Goal: Transaction & Acquisition: Purchase product/service

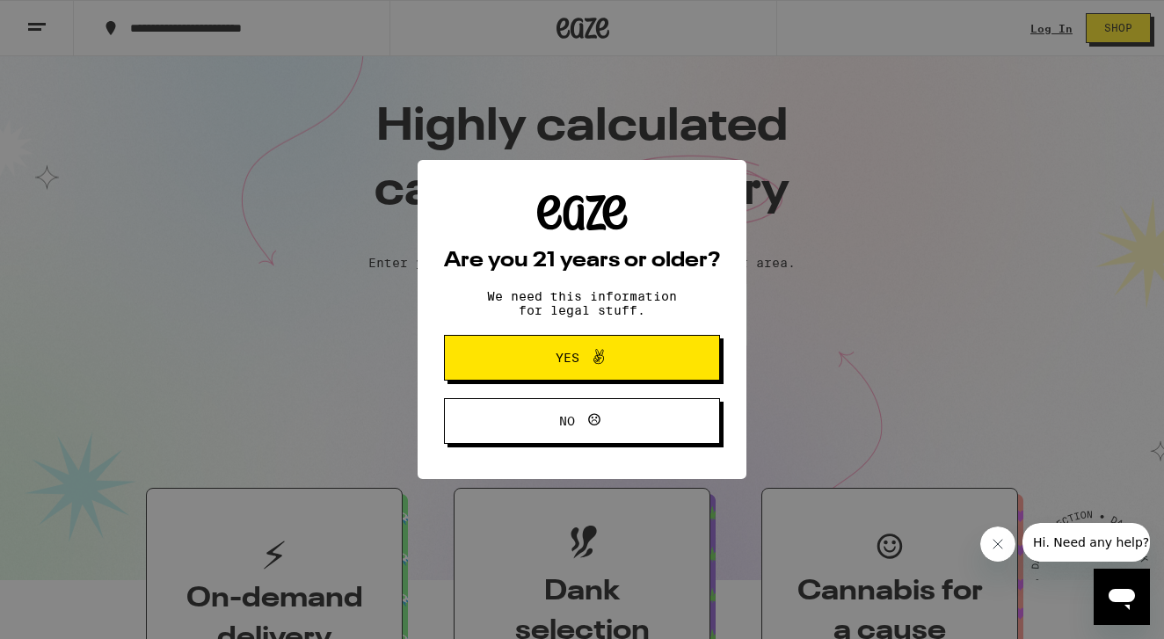
click at [584, 369] on span at bounding box center [594, 357] width 30 height 23
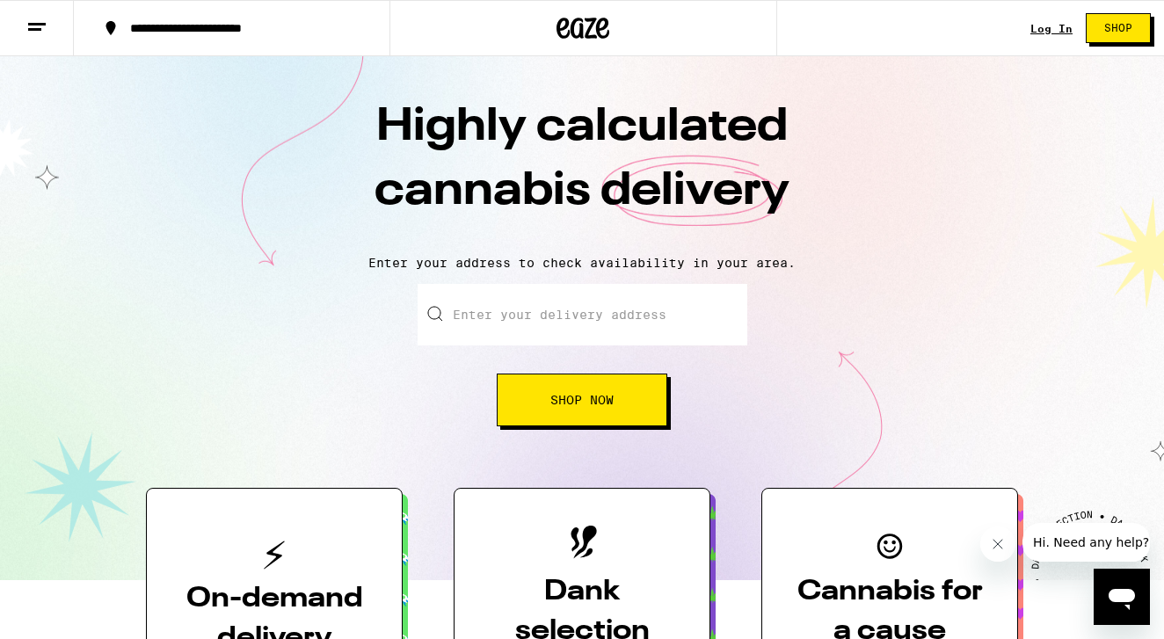
click at [1041, 28] on link "Log In" at bounding box center [1051, 28] width 42 height 11
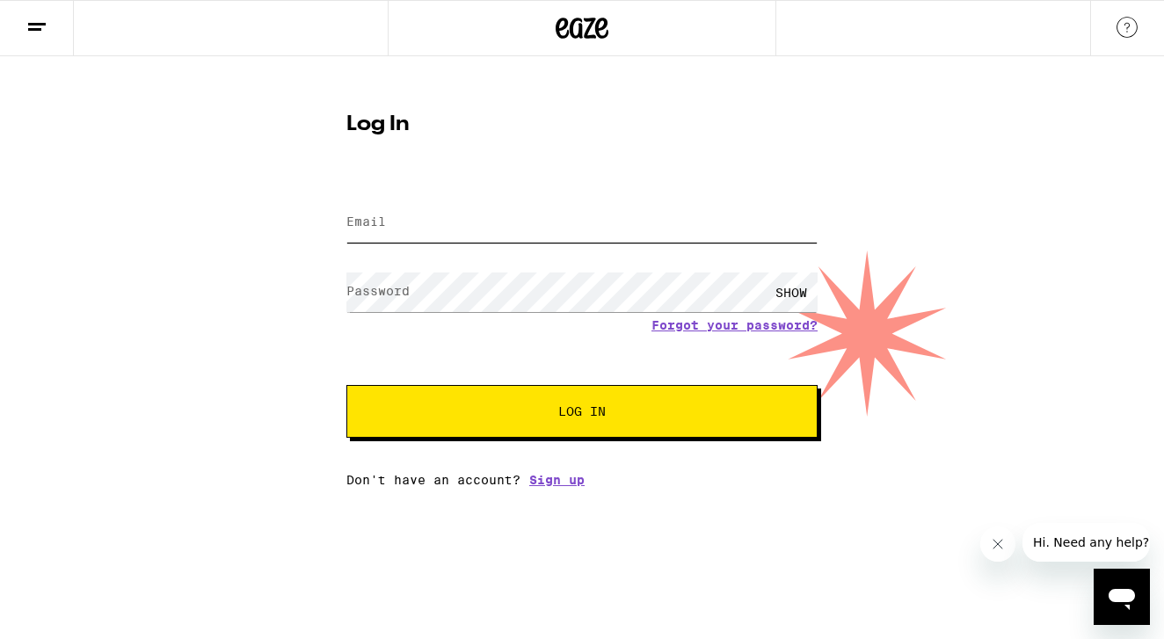
type input "[EMAIL_ADDRESS][DOMAIN_NAME]"
click at [582, 413] on button "Log In" at bounding box center [581, 411] width 471 height 53
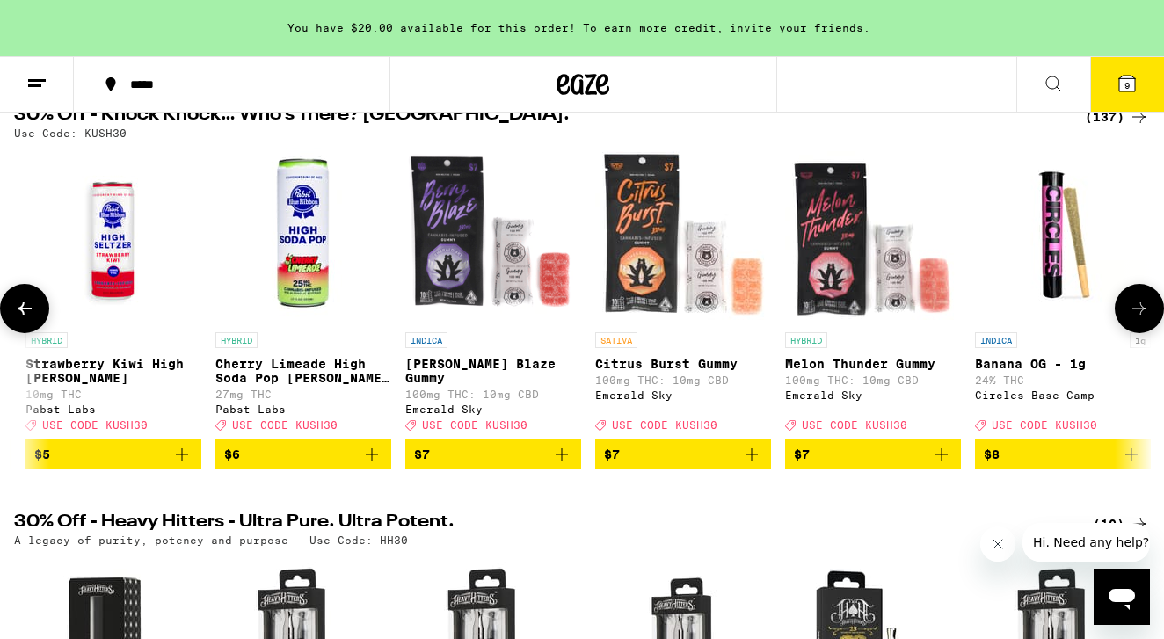
scroll to position [205, 0]
click at [548, 464] on span "$7" at bounding box center [493, 454] width 158 height 21
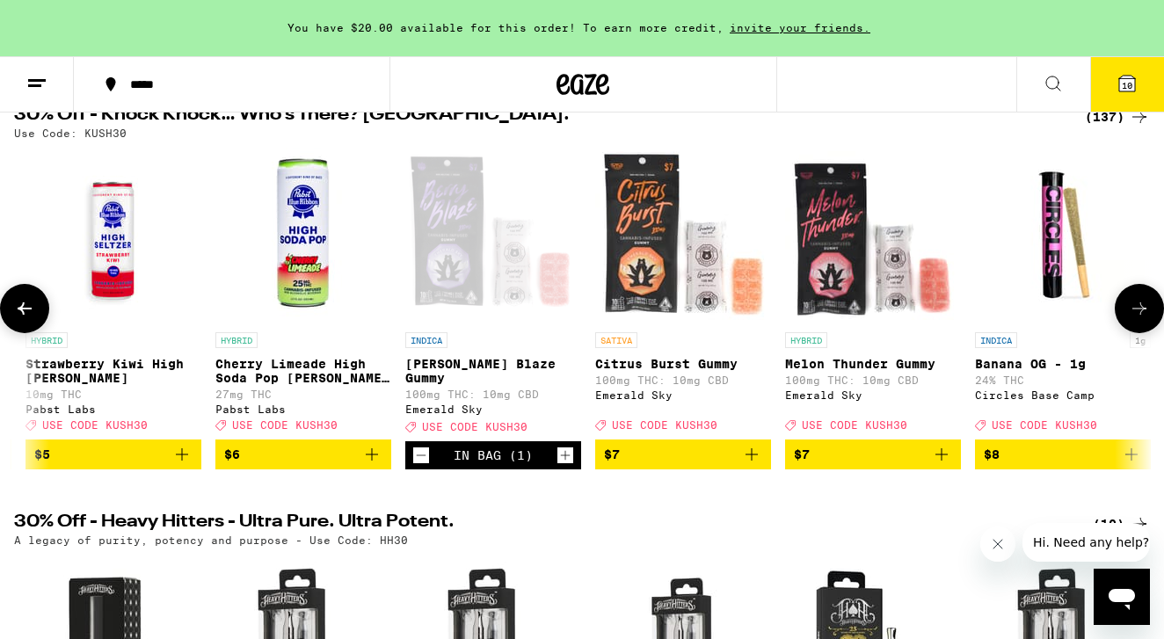
click at [754, 461] on icon "Add to bag" at bounding box center [751, 454] width 21 height 21
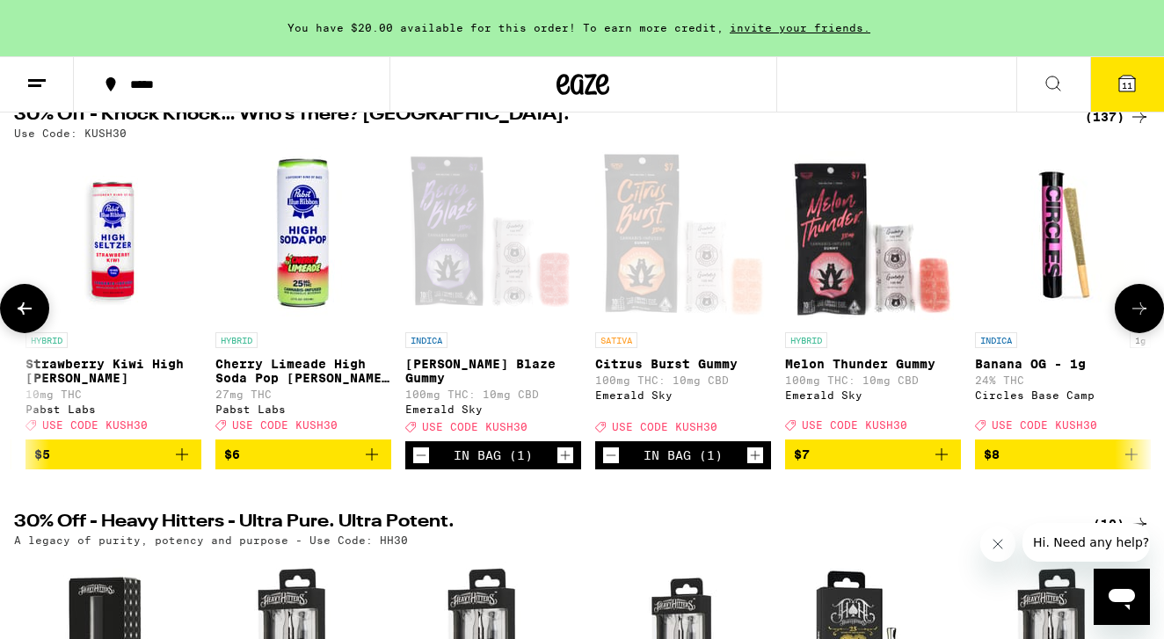
click at [924, 465] on span "$7" at bounding box center [873, 454] width 158 height 21
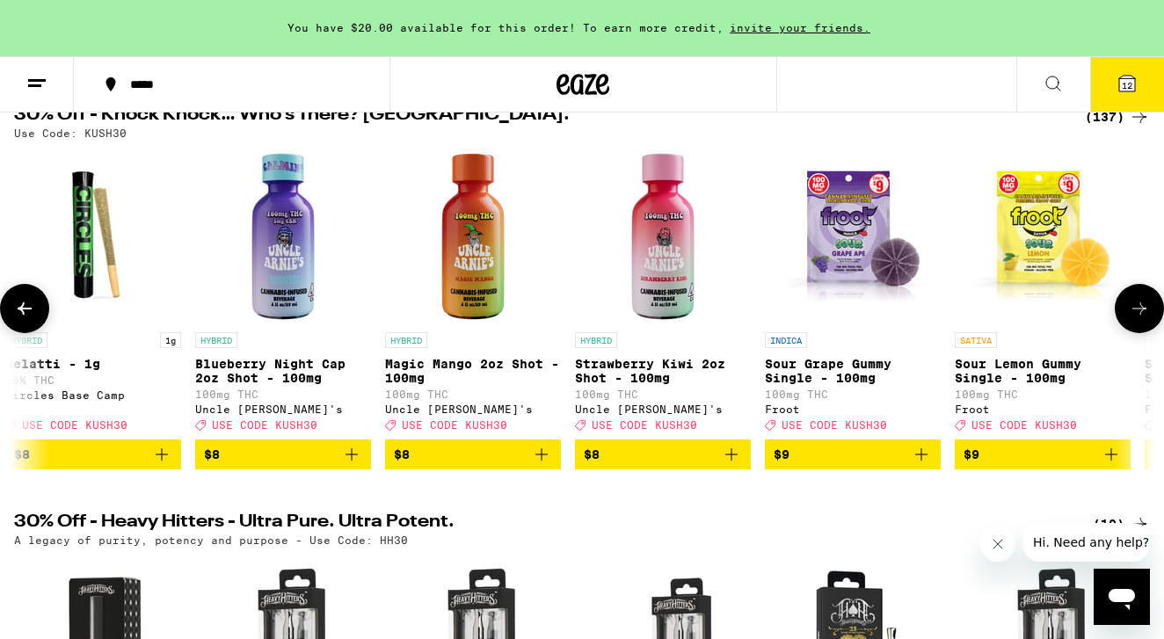
scroll to position [0, 4377]
click at [352, 465] on icon "Add to bag" at bounding box center [350, 454] width 21 height 21
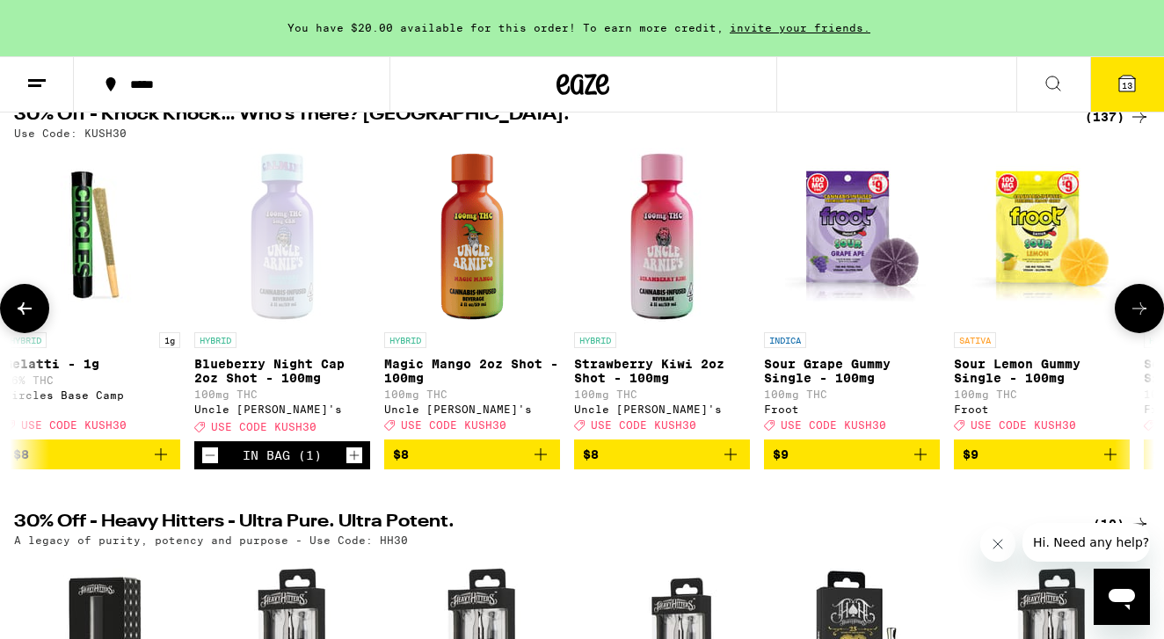
click at [550, 465] on icon "Add to bag" at bounding box center [540, 454] width 21 height 21
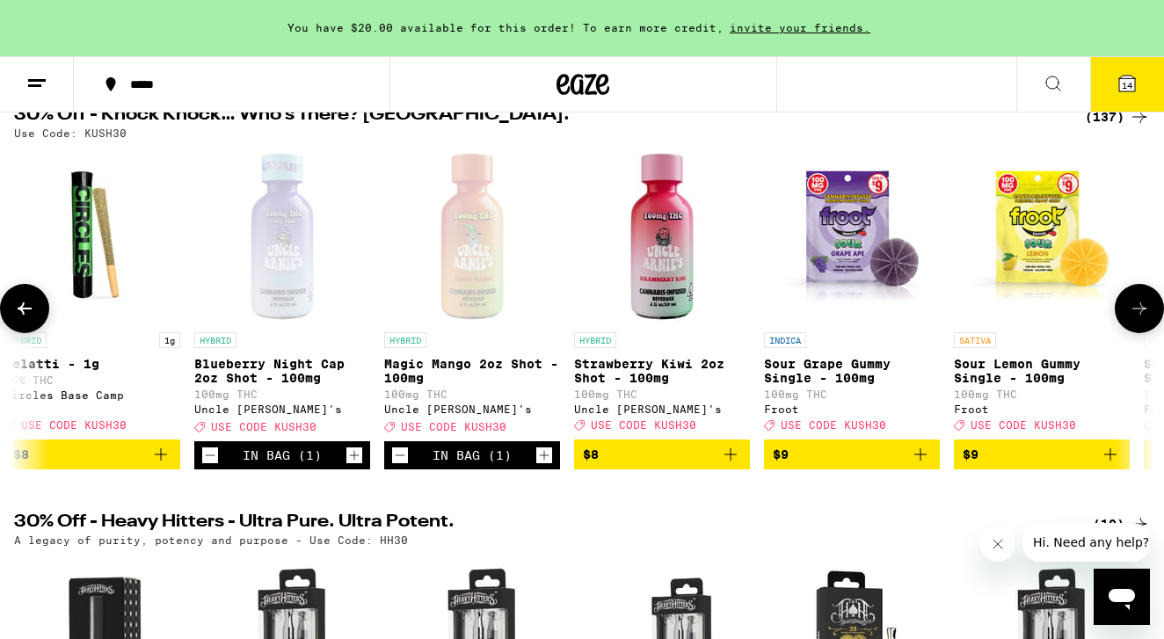
click at [721, 465] on icon "Add to bag" at bounding box center [730, 454] width 21 height 21
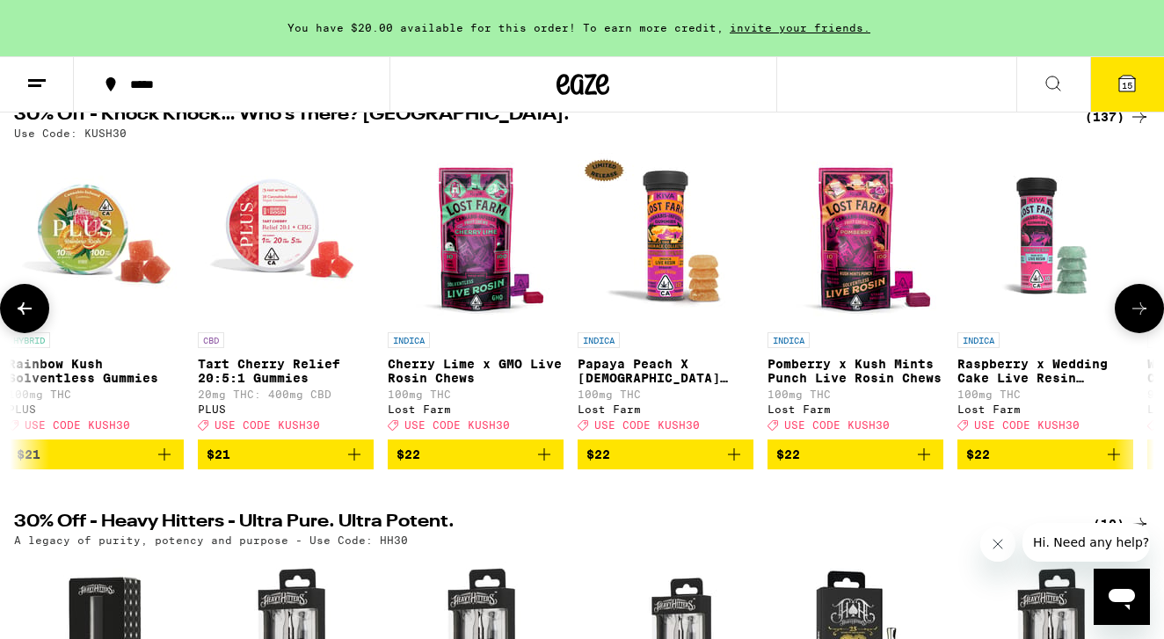
scroll to position [0, 13179]
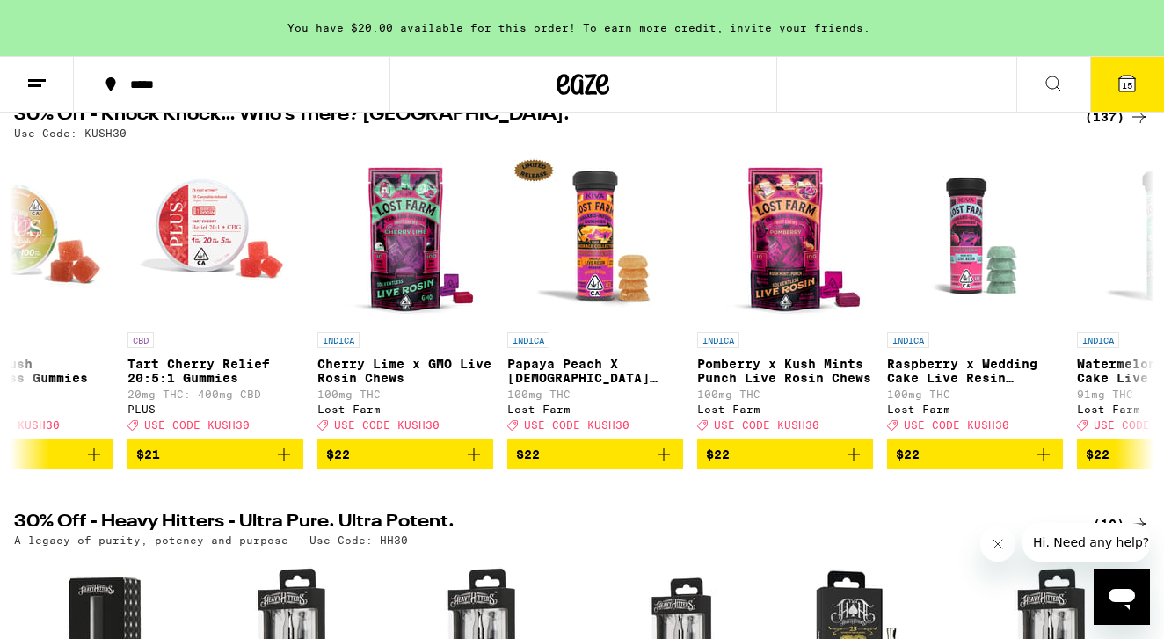
click at [1134, 91] on icon at bounding box center [1127, 84] width 16 height 16
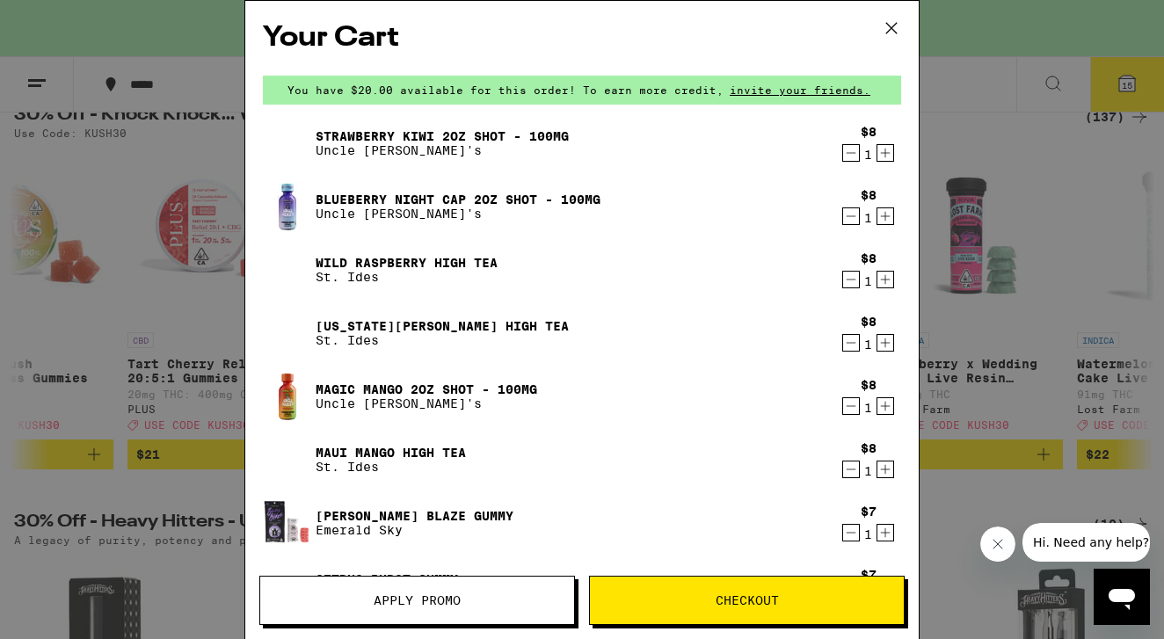
click at [842, 283] on button "Decrement" at bounding box center [851, 280] width 18 height 18
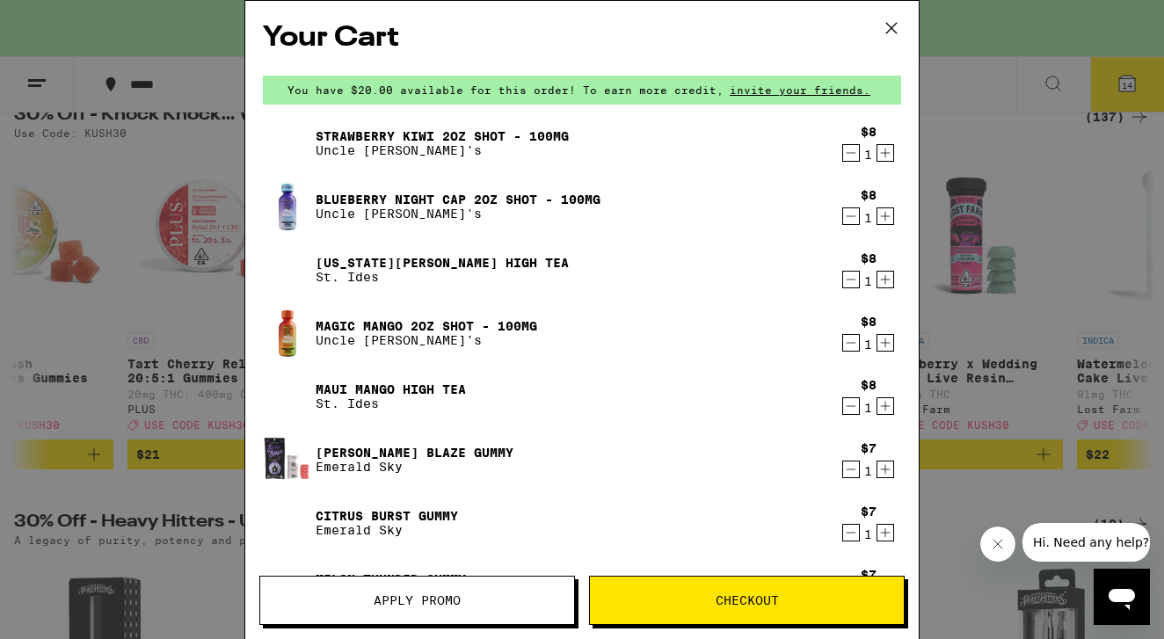
click at [849, 283] on icon "Decrement" at bounding box center [851, 279] width 16 height 21
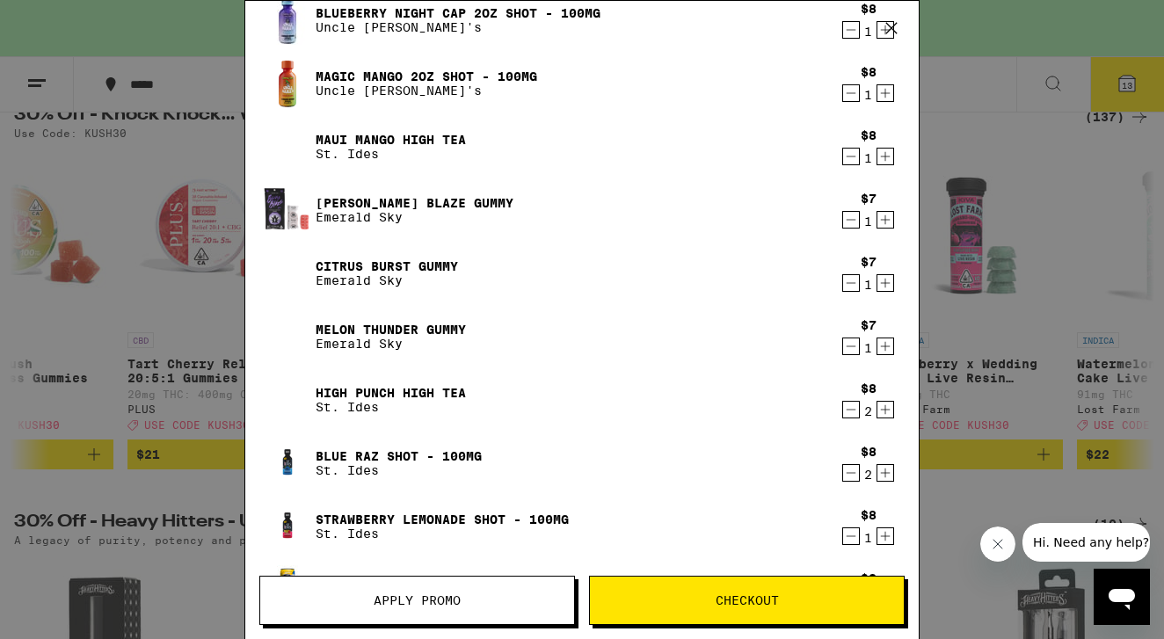
scroll to position [219, 0]
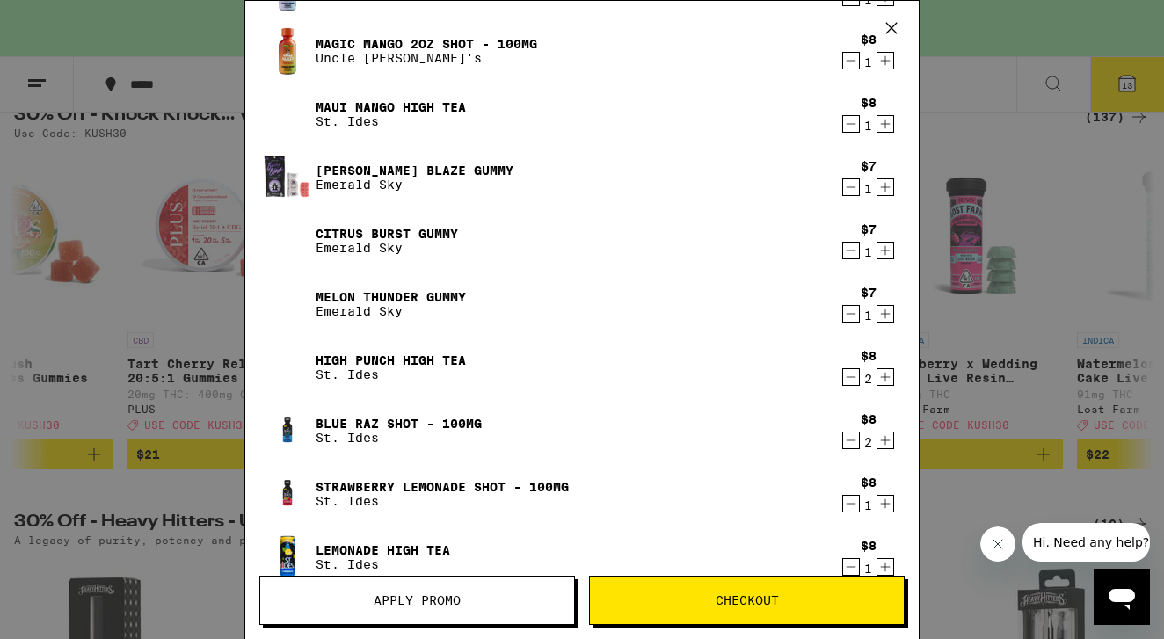
click at [850, 385] on icon "Decrement" at bounding box center [851, 377] width 16 height 21
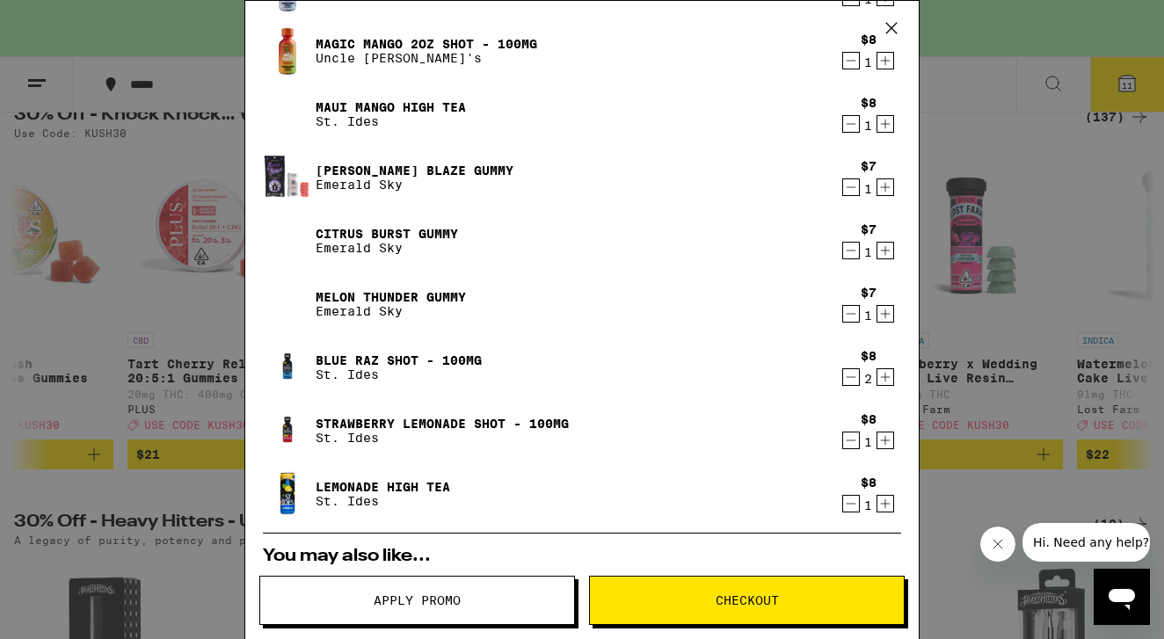
click at [850, 385] on icon "Decrement" at bounding box center [851, 377] width 16 height 21
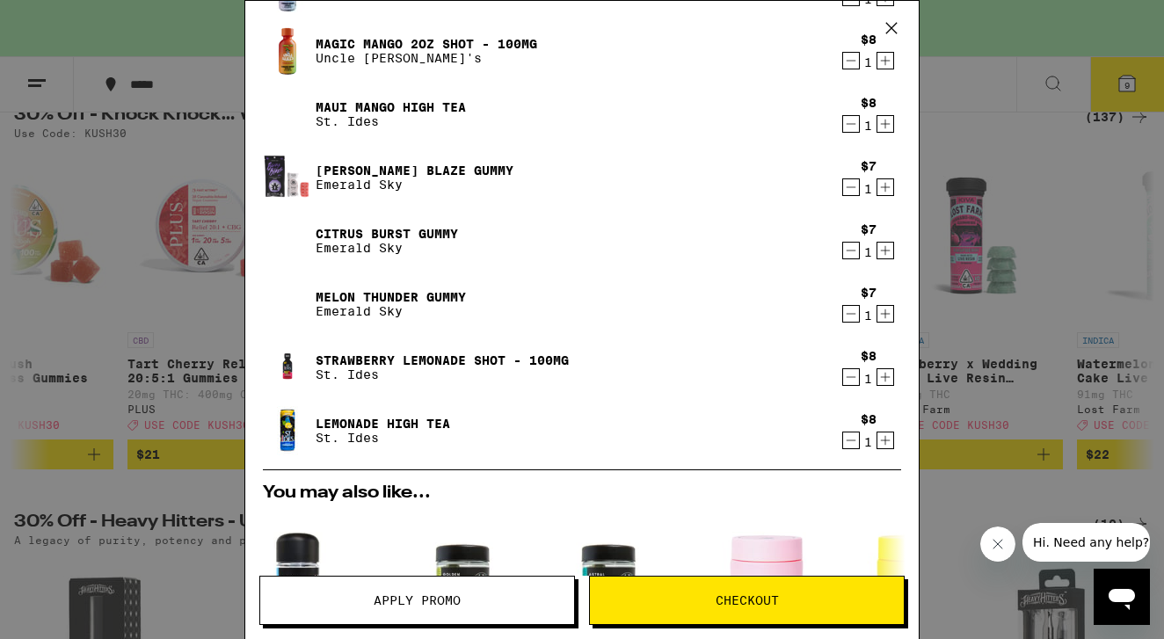
click at [850, 385] on icon "Decrement" at bounding box center [851, 377] width 16 height 21
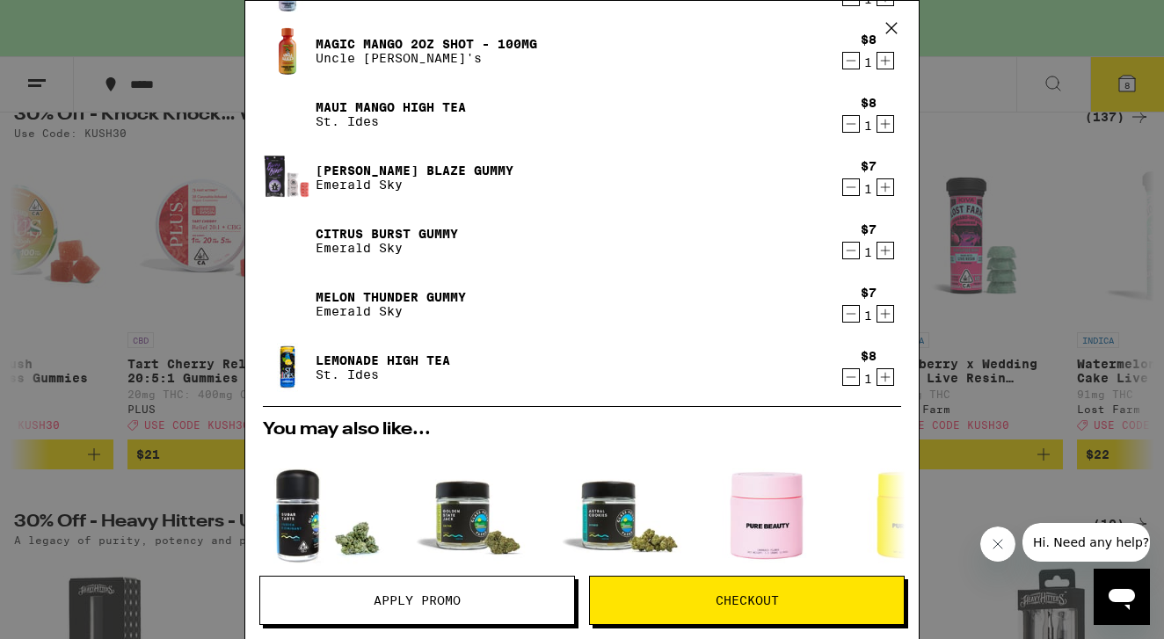
click at [850, 385] on icon "Decrement" at bounding box center [851, 377] width 16 height 21
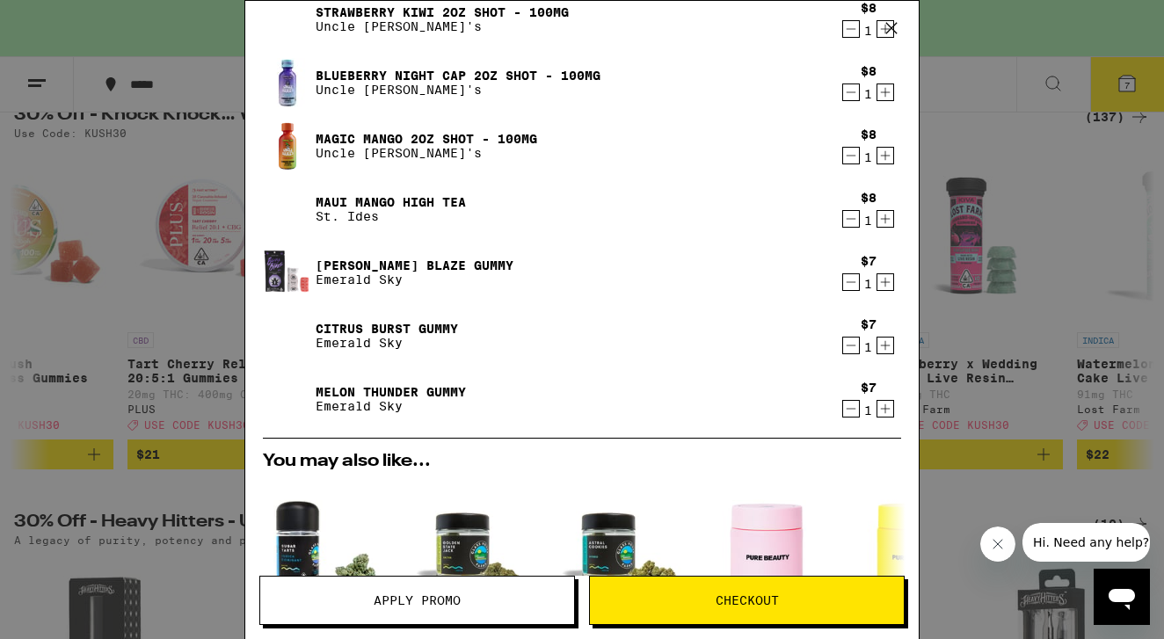
scroll to position [33, 0]
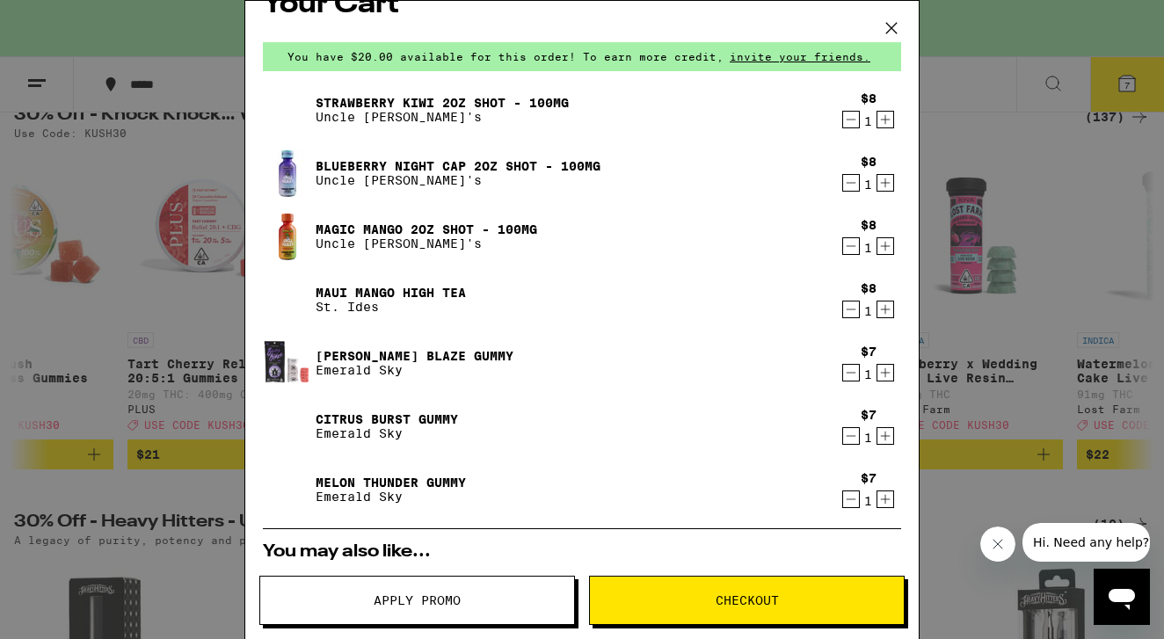
click at [856, 309] on icon "Decrement" at bounding box center [851, 309] width 16 height 21
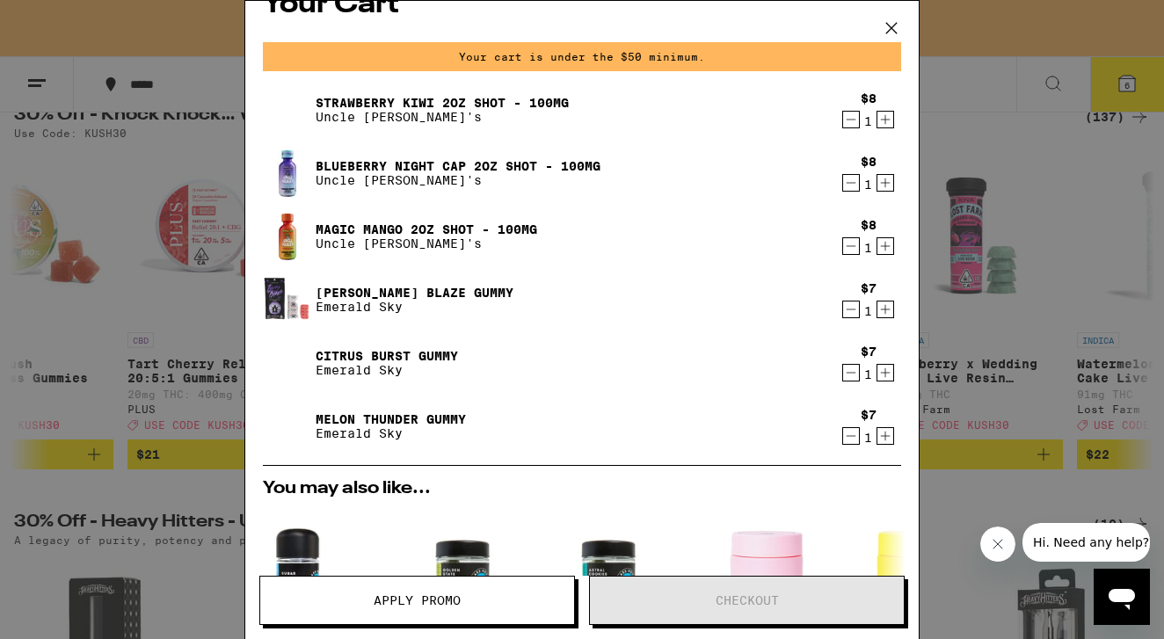
click at [886, 120] on icon "Increment" at bounding box center [885, 119] width 16 height 21
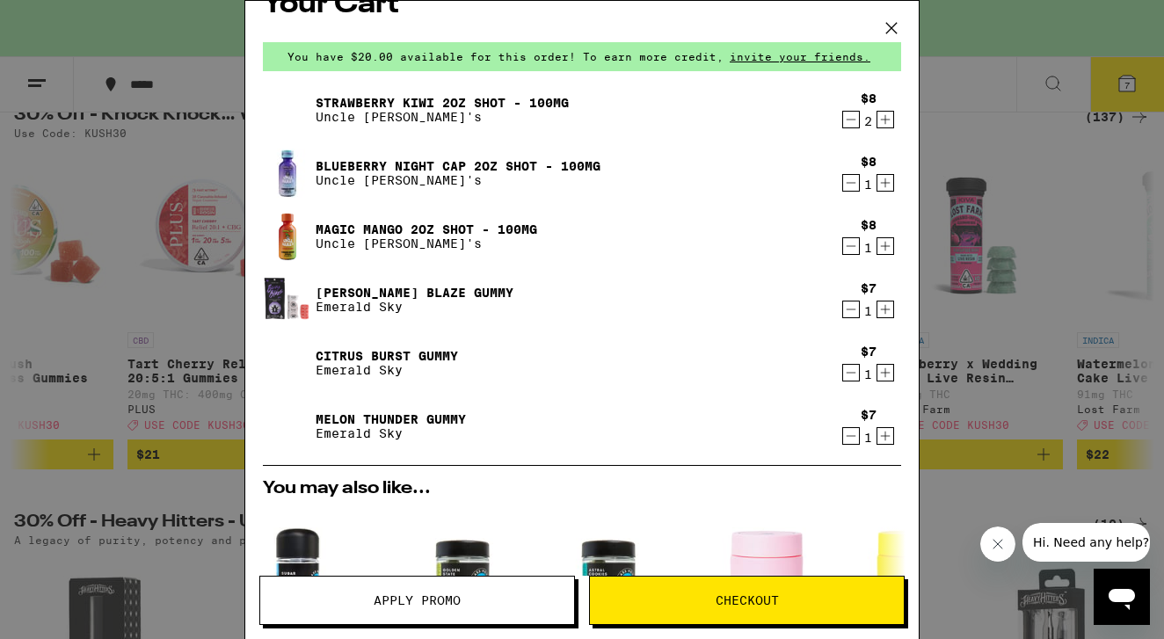
click at [891, 180] on icon "Increment" at bounding box center [885, 182] width 16 height 21
click at [889, 240] on icon "Increment" at bounding box center [885, 246] width 16 height 21
click at [884, 307] on icon "Increment" at bounding box center [885, 309] width 16 height 21
click at [885, 378] on icon "Increment" at bounding box center [886, 373] width 10 height 10
click at [890, 429] on icon "Increment" at bounding box center [885, 435] width 16 height 21
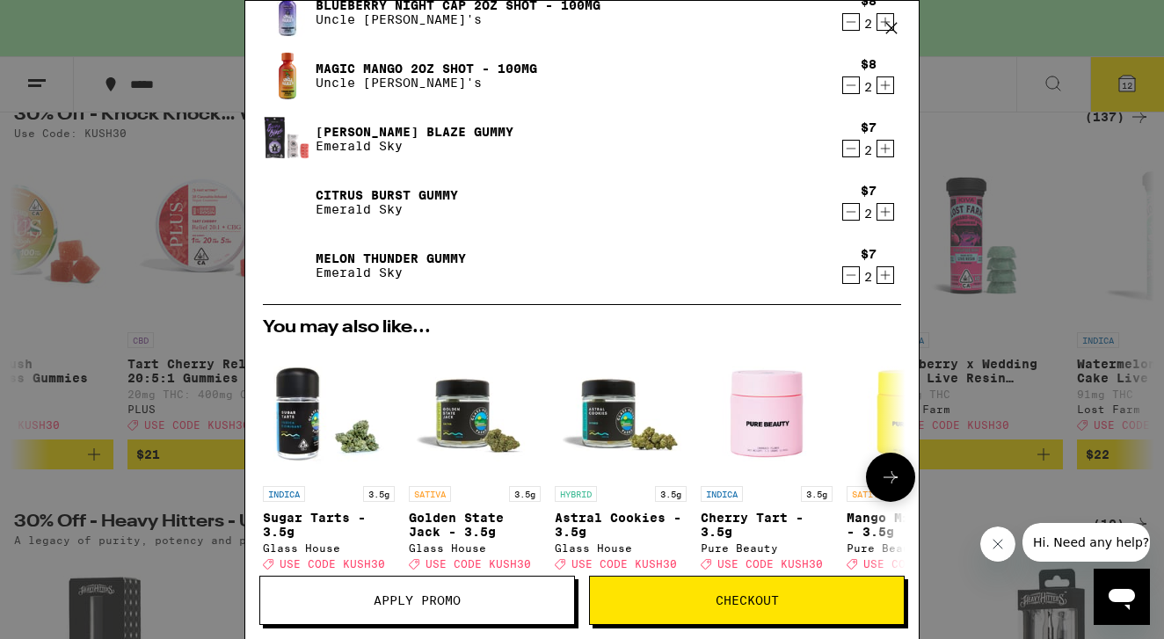
scroll to position [326, 0]
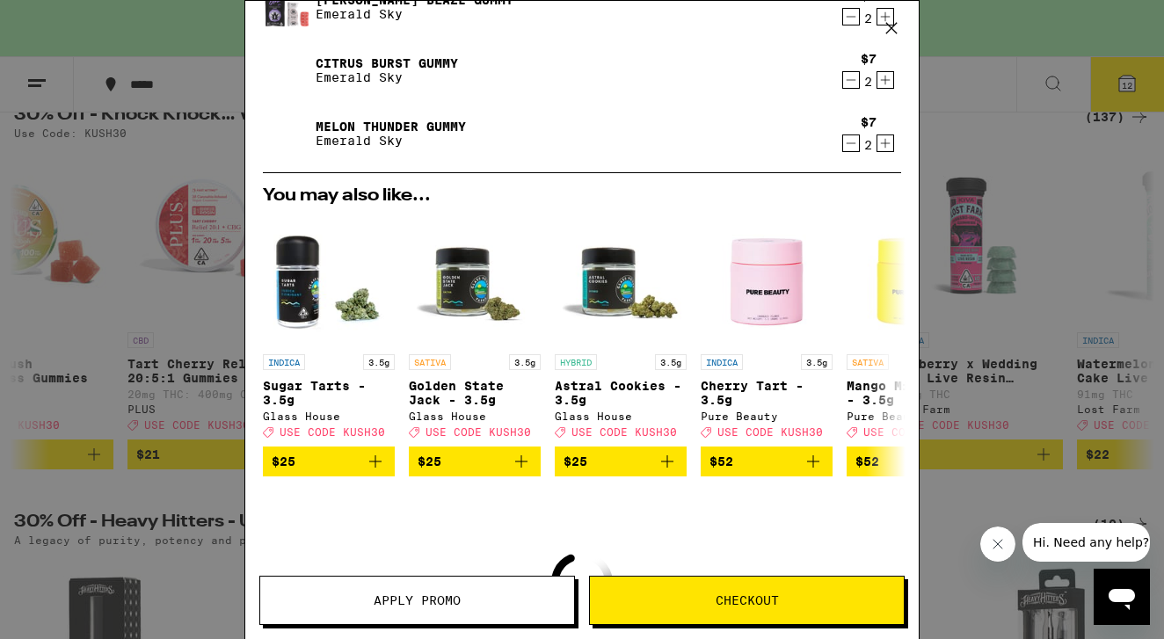
click at [383, 600] on span "Apply Promo" at bounding box center [417, 600] width 87 height 12
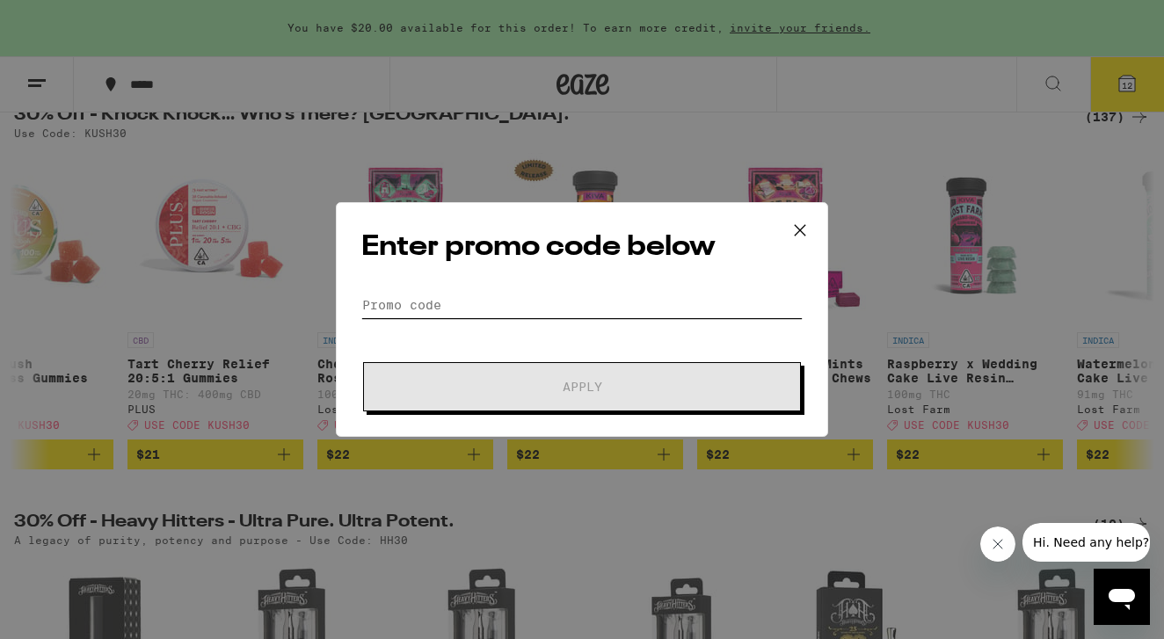
click at [451, 298] on input "Promo Code" at bounding box center [581, 305] width 441 height 26
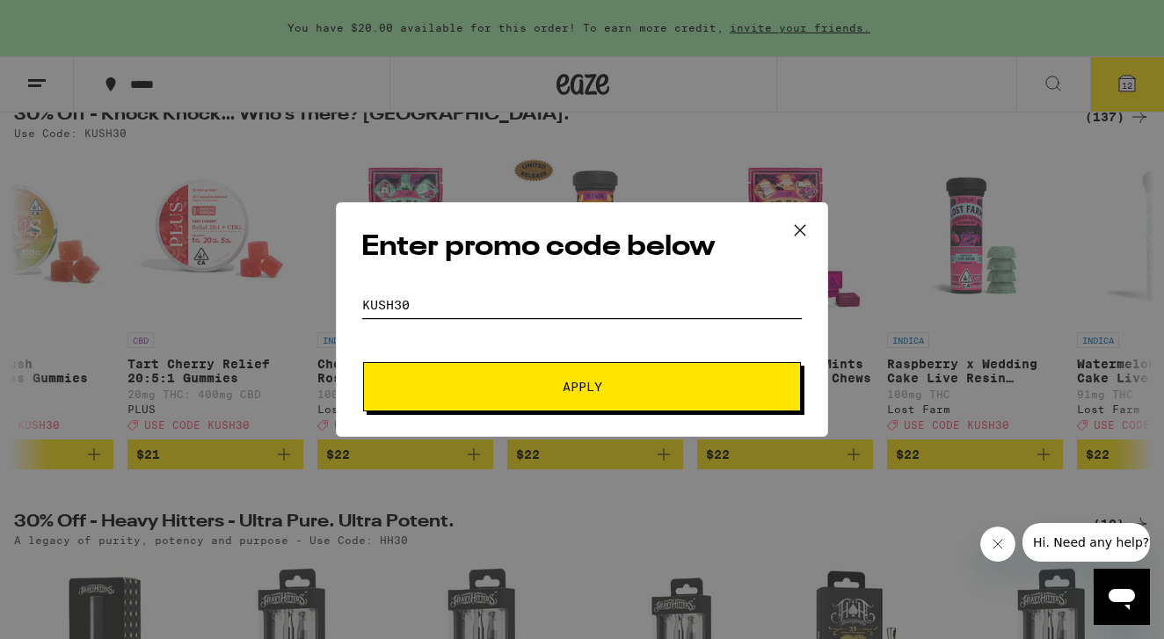
type input "kush30"
click at [582, 388] on button "Apply" at bounding box center [582, 386] width 438 height 49
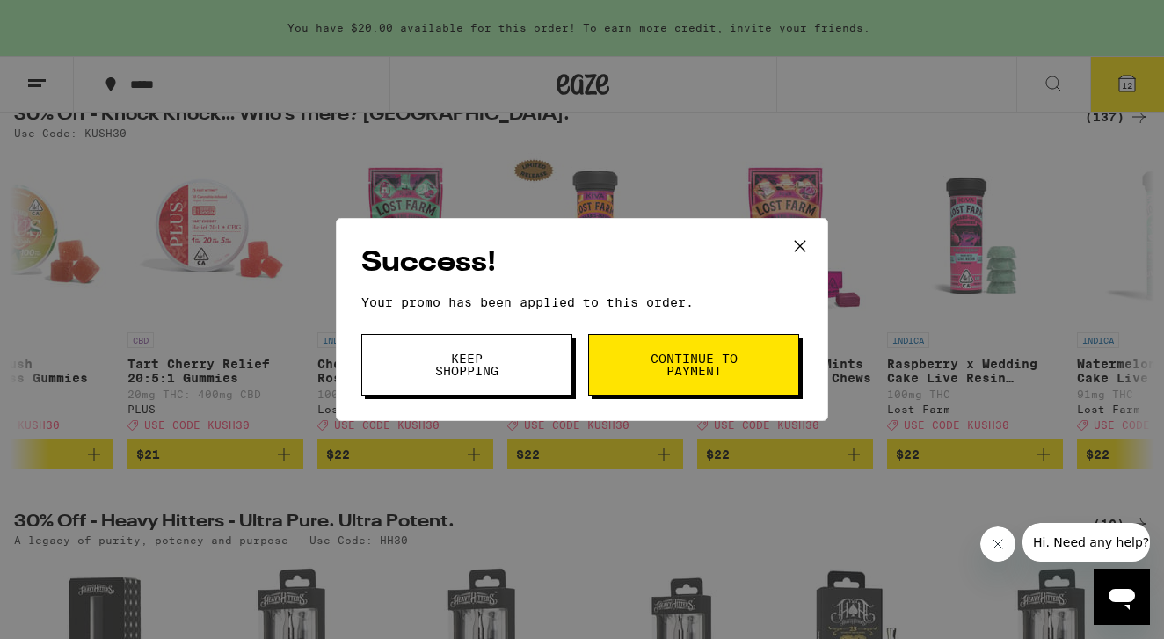
click at [551, 370] on button "Keep Shopping" at bounding box center [466, 365] width 211 height 62
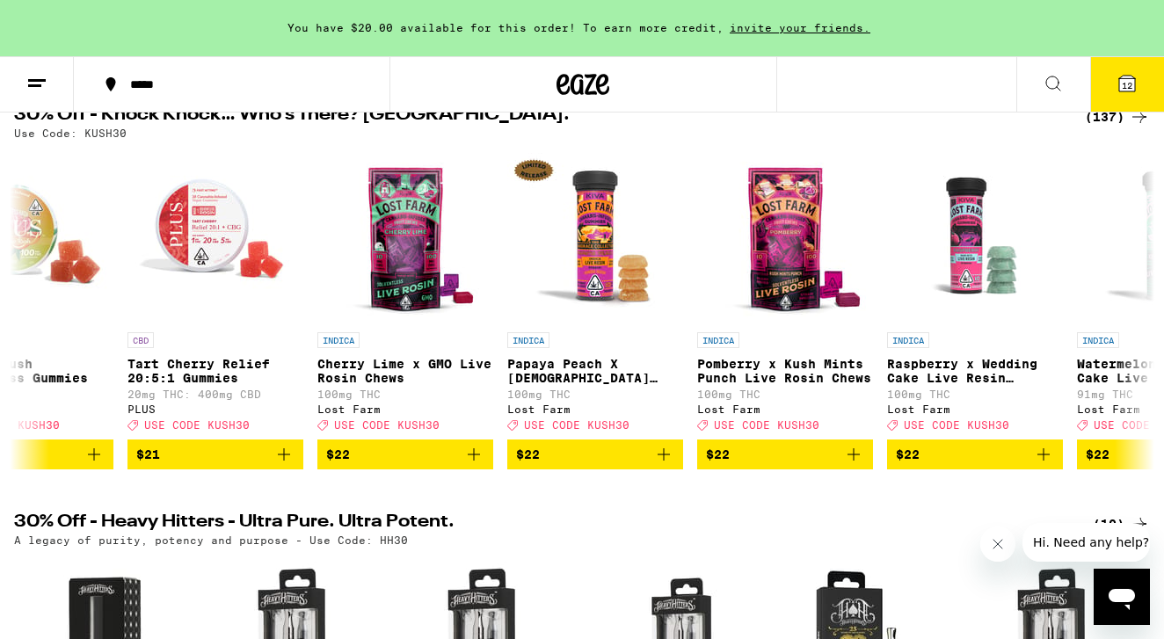
click at [1113, 78] on button "12" at bounding box center [1127, 84] width 74 height 55
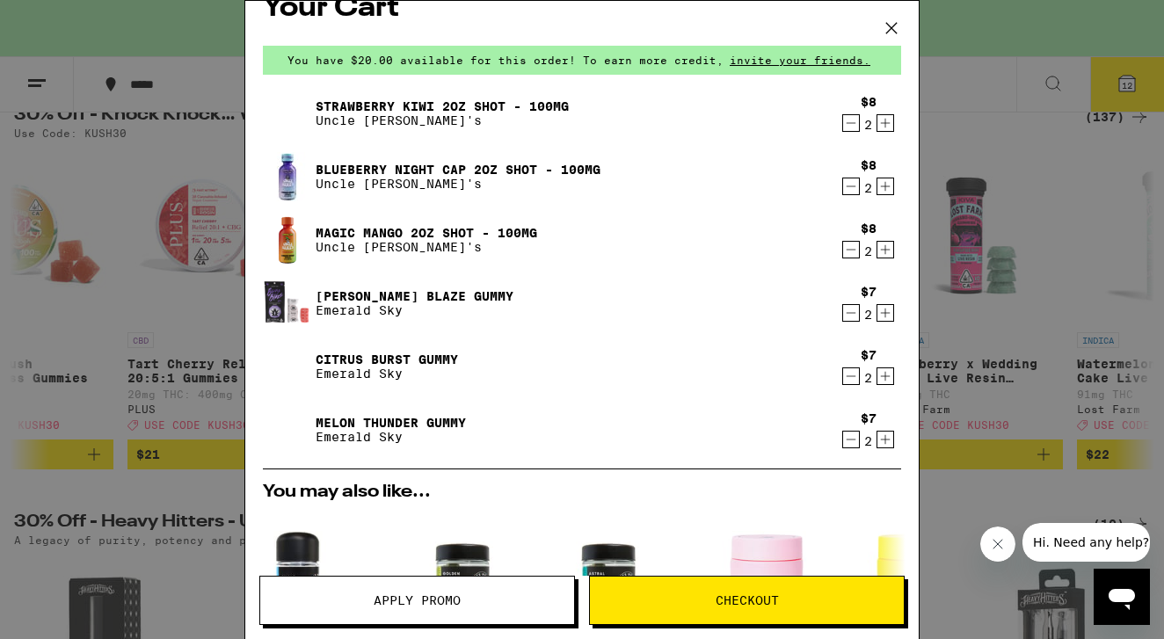
scroll to position [20, 0]
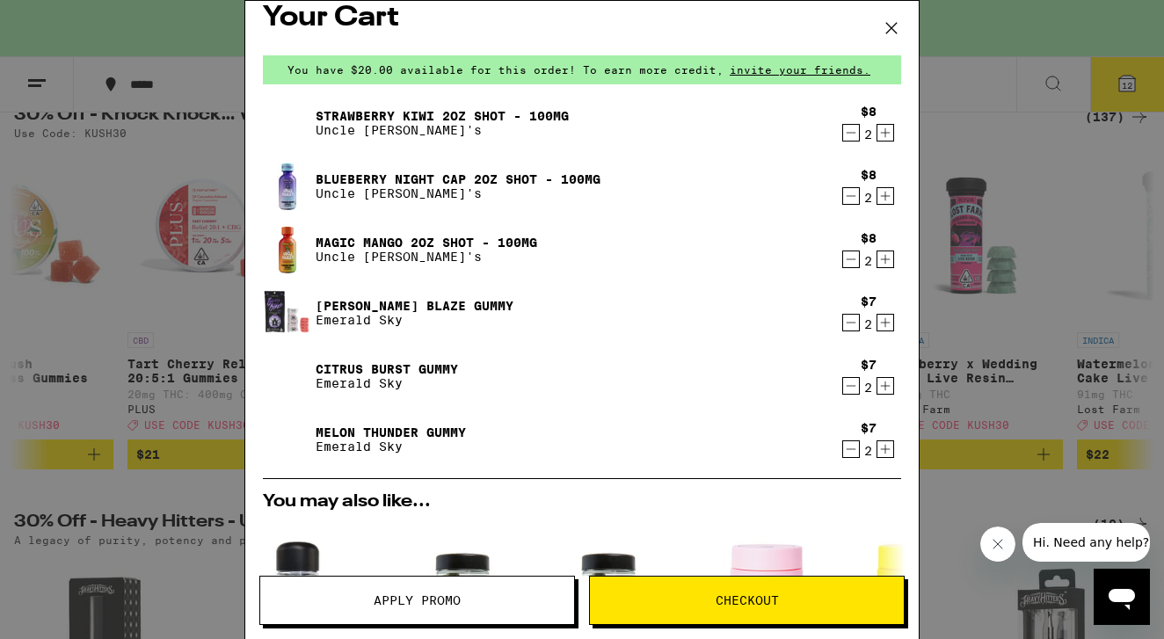
click at [846, 387] on icon "Decrement" at bounding box center [851, 385] width 16 height 21
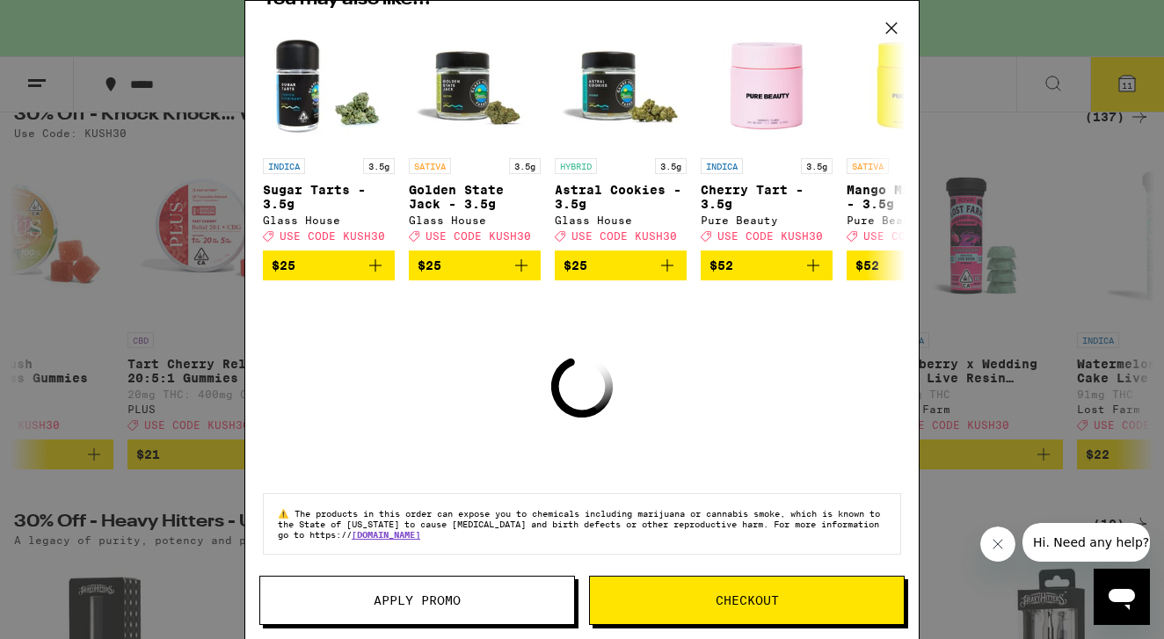
scroll to position [533, 0]
click at [711, 593] on button "Checkout" at bounding box center [747, 600] width 316 height 49
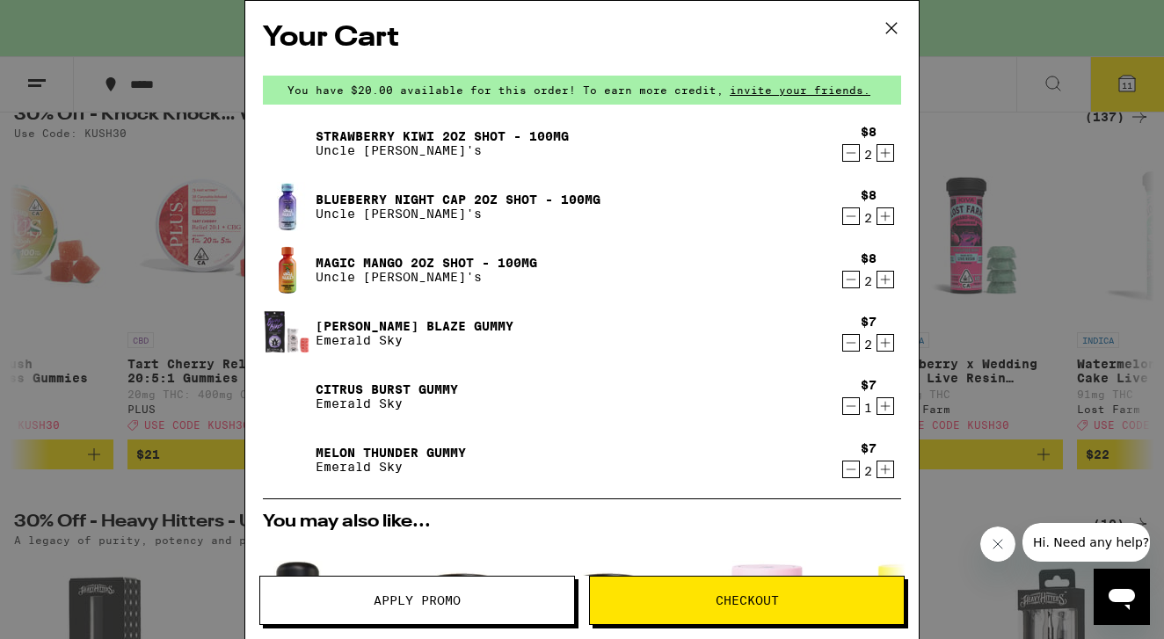
scroll to position [0, 0]
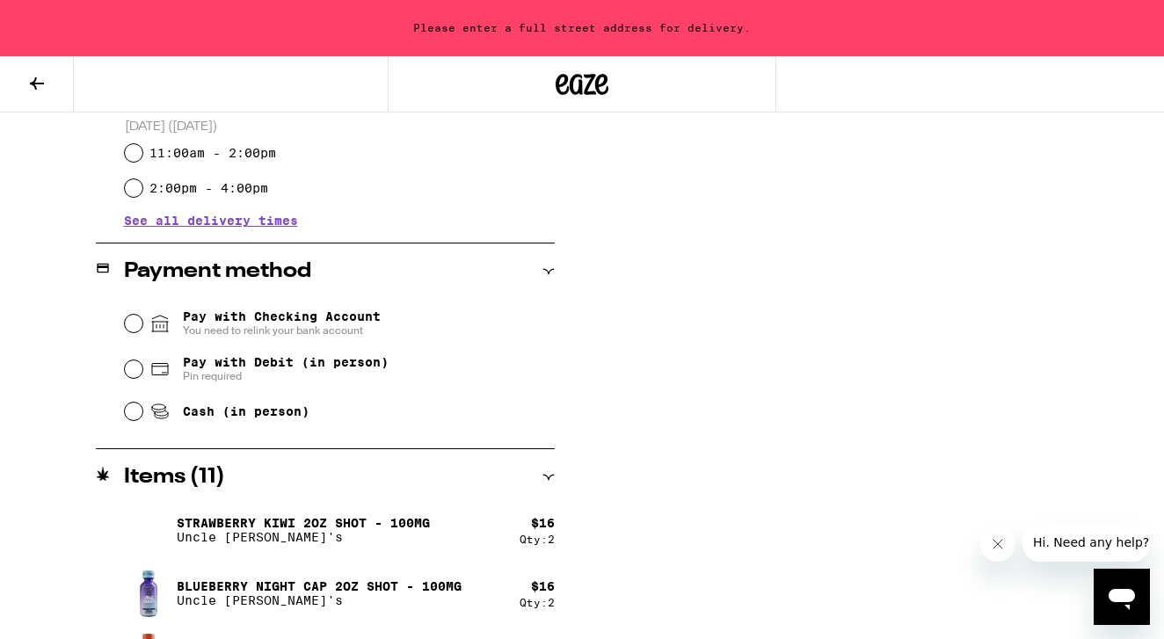
scroll to position [222, 0]
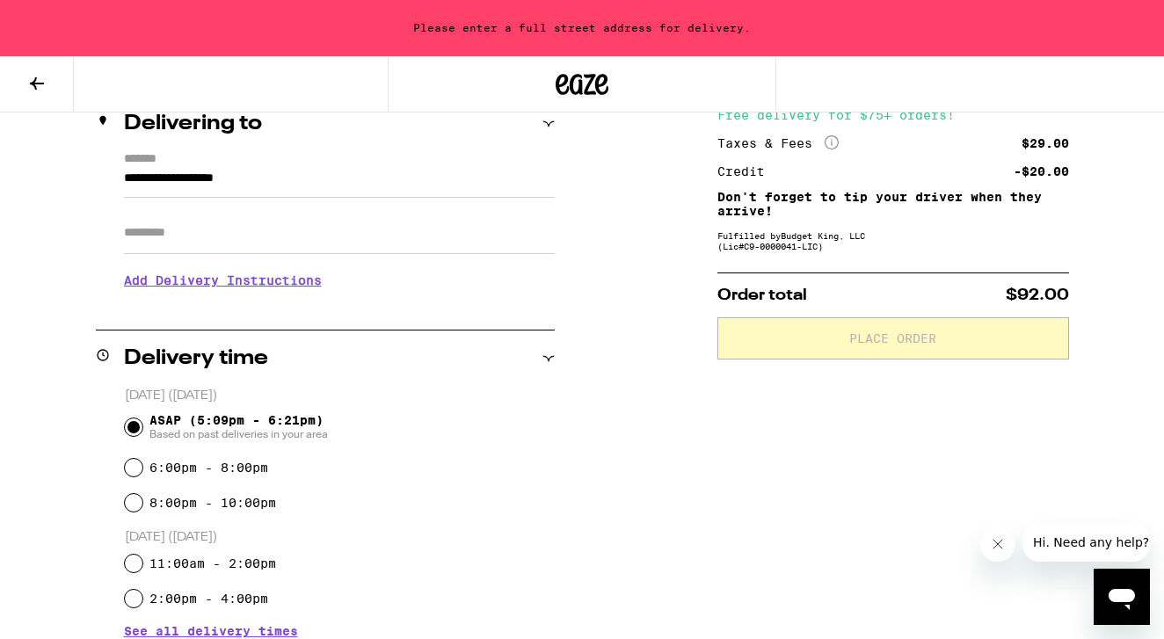
click at [61, 90] on button at bounding box center [37, 84] width 74 height 55
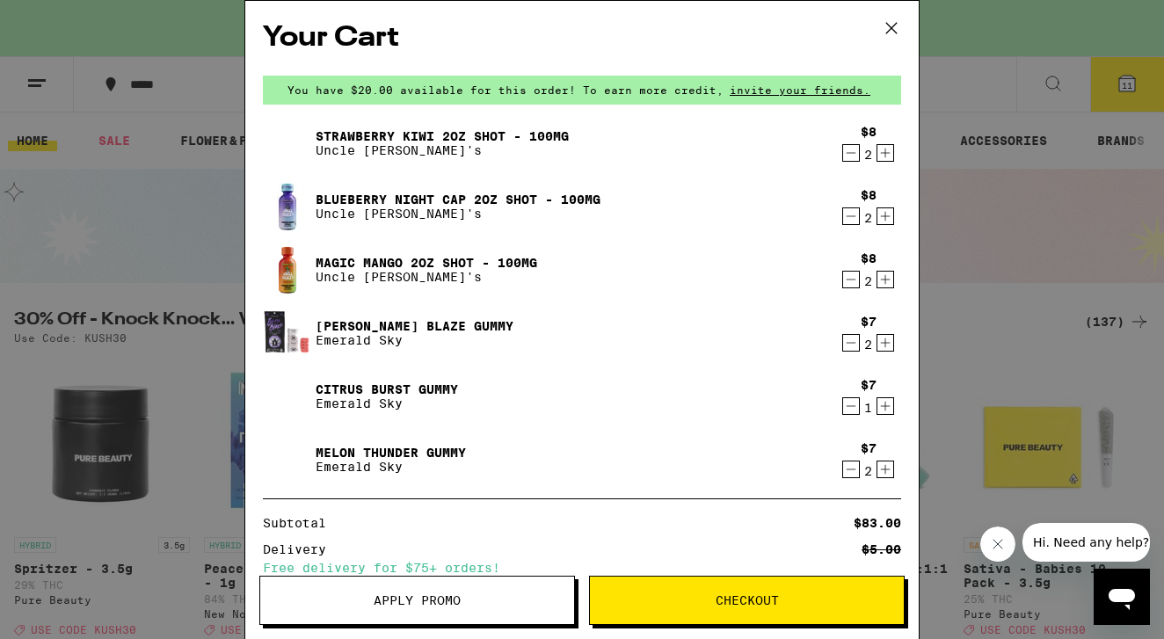
click at [371, 576] on button "Apply Promo" at bounding box center [417, 600] width 316 height 49
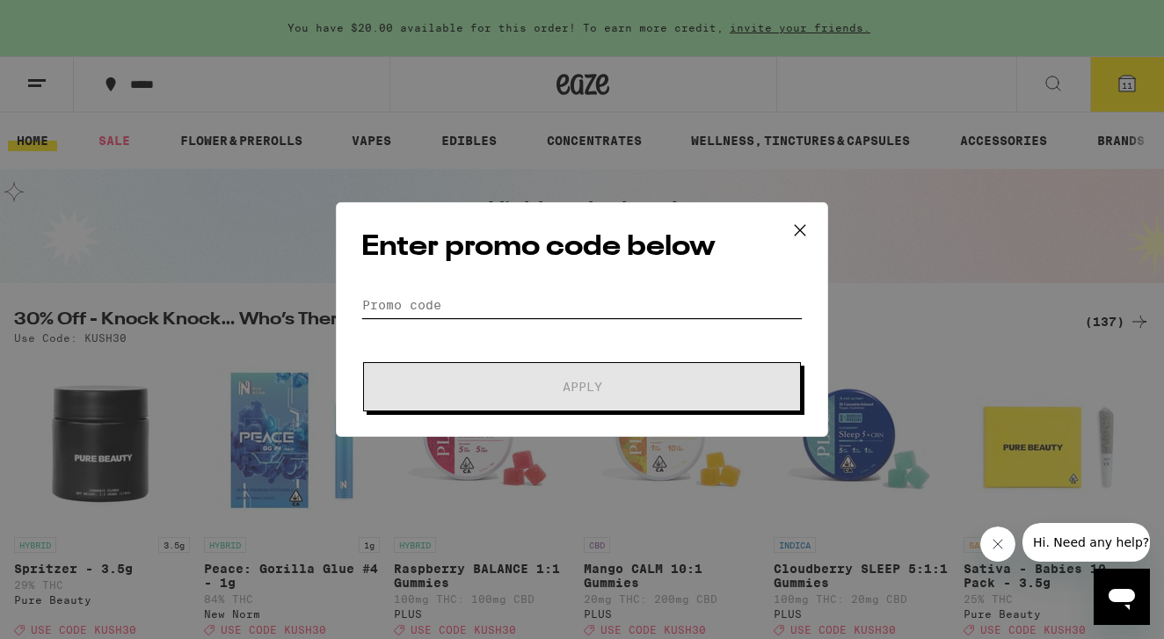
click at [457, 295] on input "Promo Code" at bounding box center [581, 305] width 441 height 26
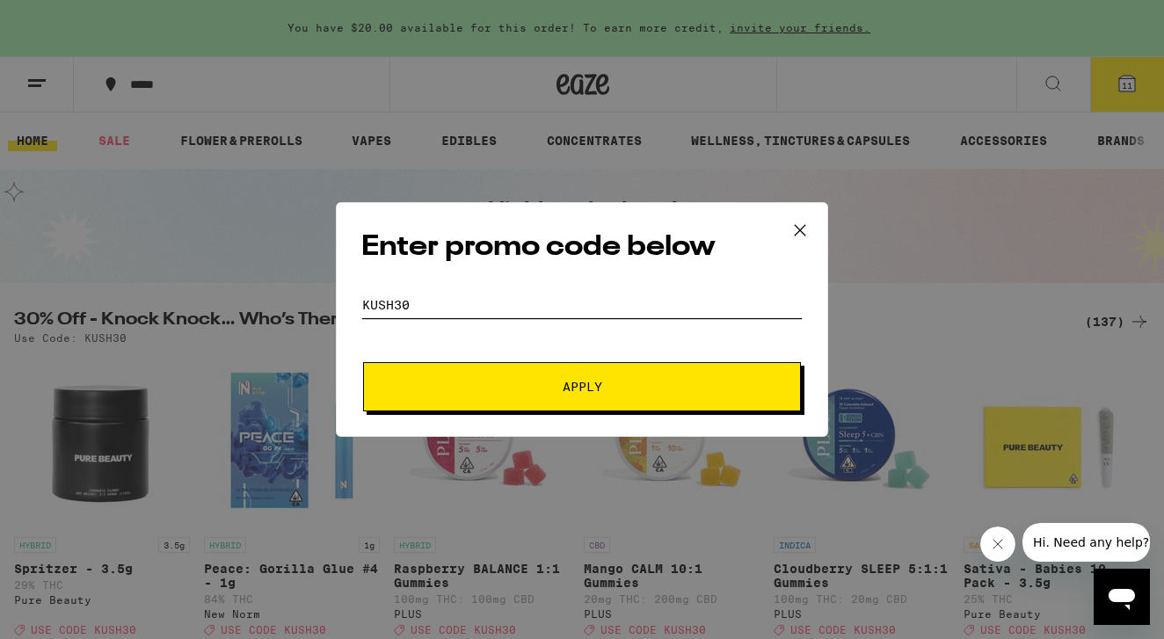
type input "kush30"
click at [542, 375] on button "Apply" at bounding box center [582, 386] width 438 height 49
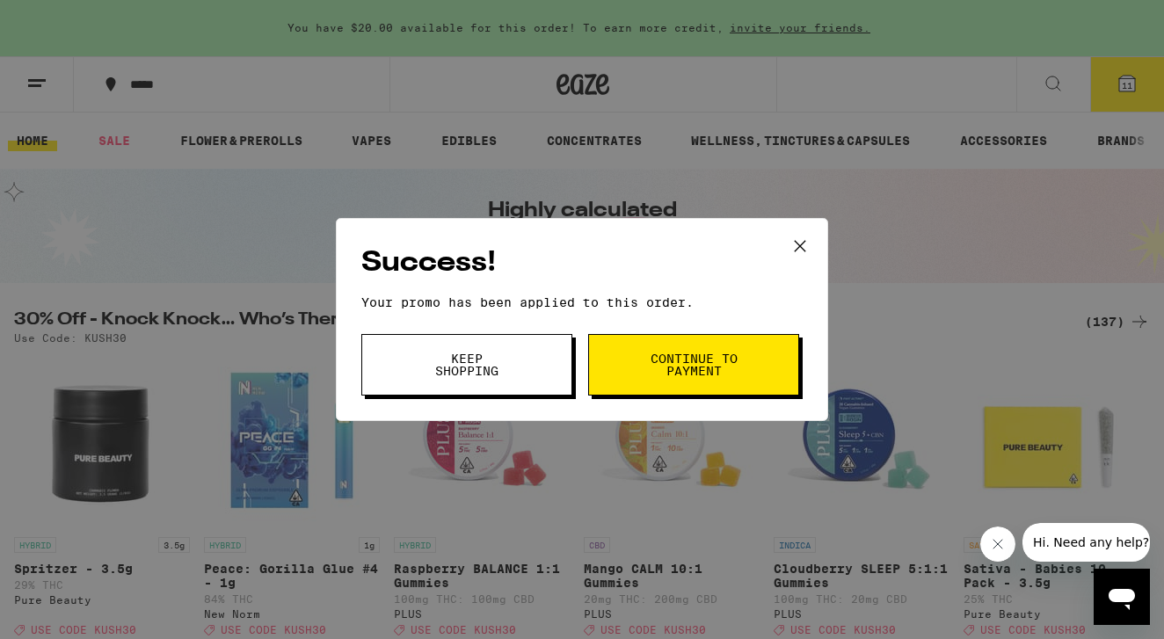
click at [530, 371] on button "Keep Shopping" at bounding box center [466, 365] width 211 height 62
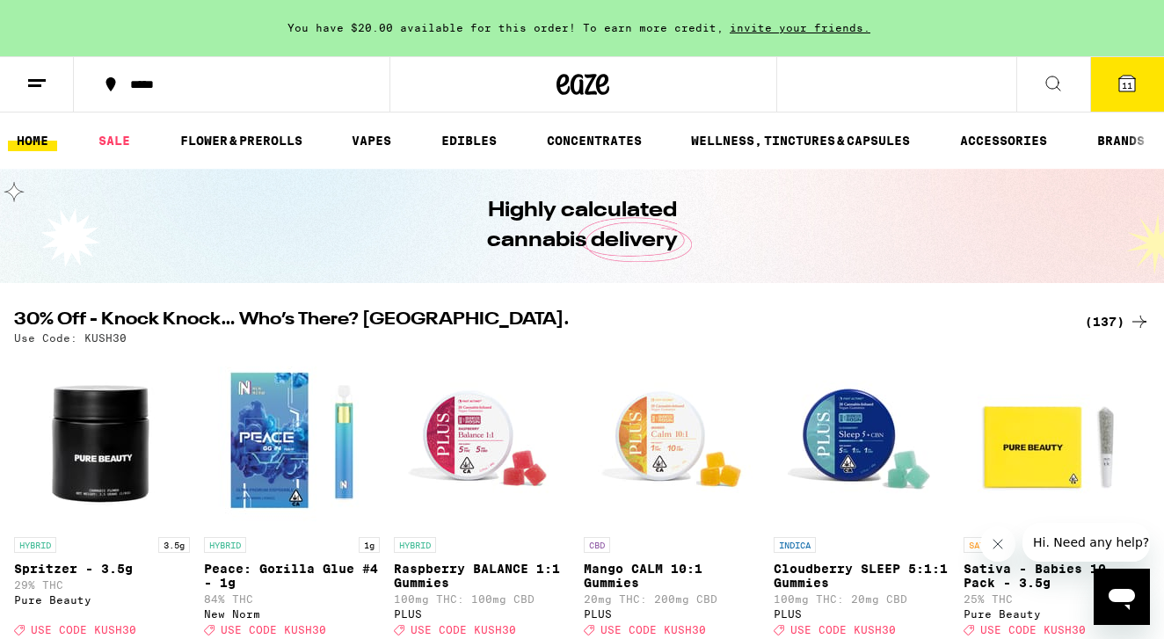
click at [1125, 98] on button "11" at bounding box center [1127, 84] width 74 height 55
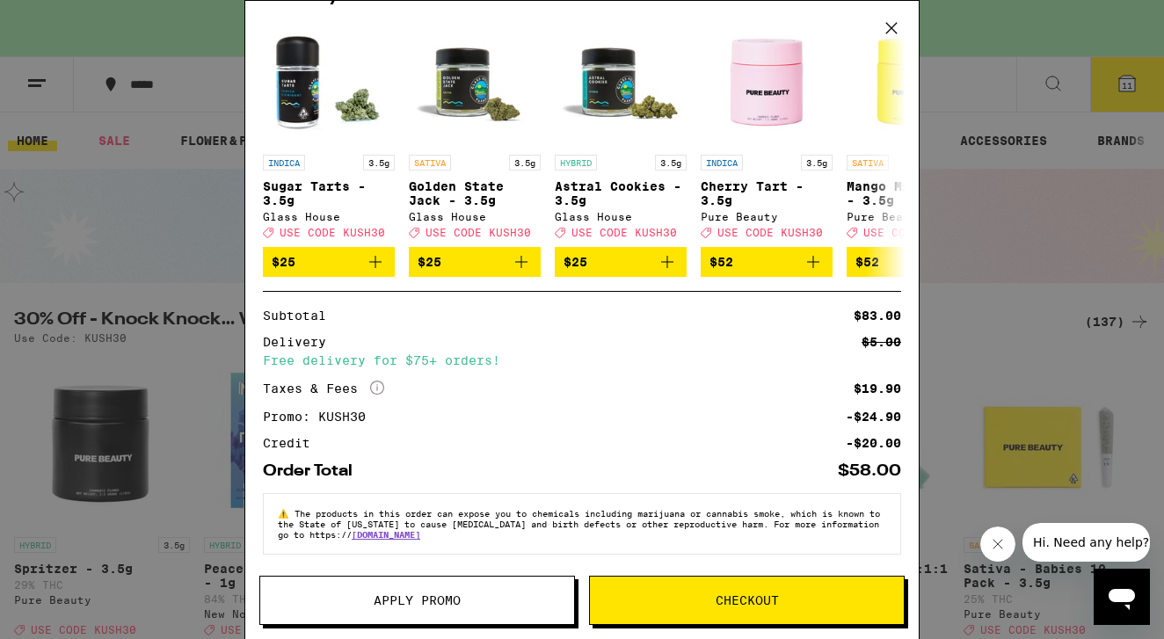
scroll to position [538, 0]
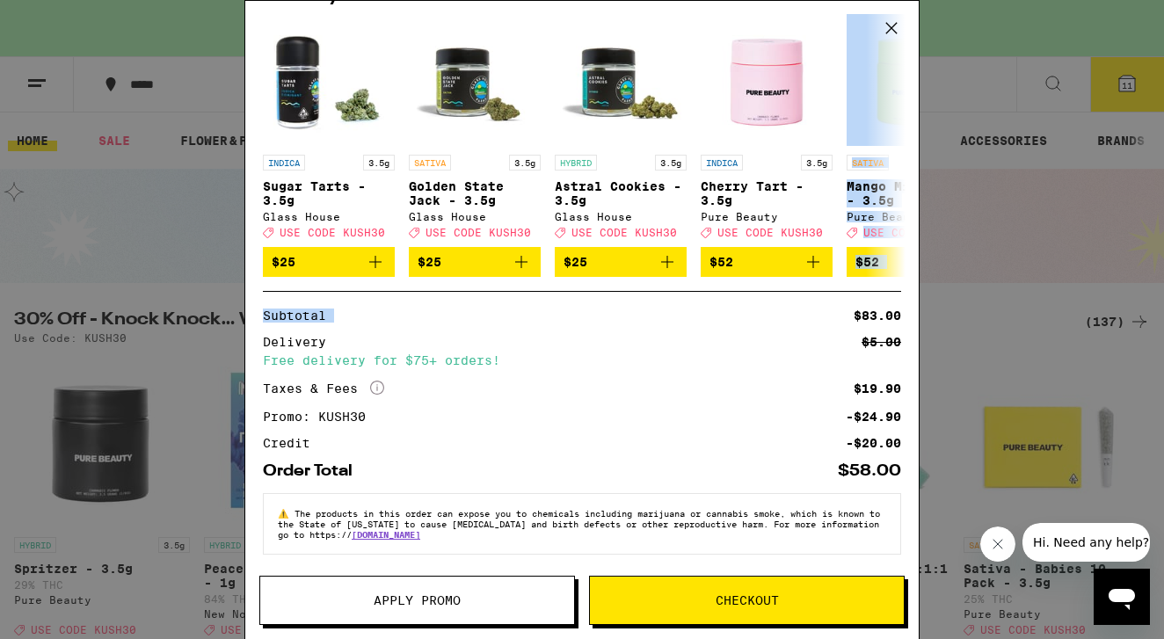
click at [803, 278] on div "Your Cart You have $20.00 available for this order! To earn more credit, invite…" at bounding box center [581, 293] width 673 height 585
